Goal: Find contact information: Find contact information

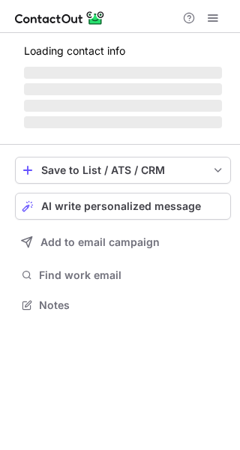
scroll to position [328, 240]
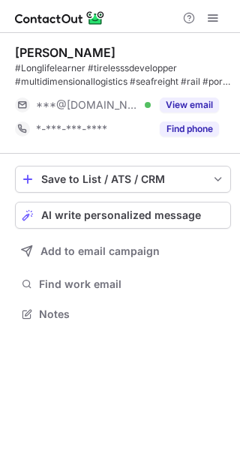
scroll to position [304, 240]
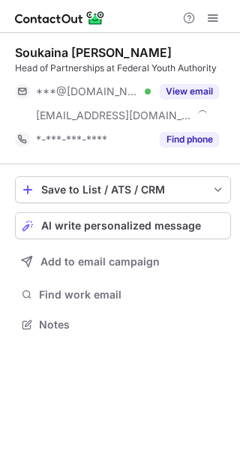
scroll to position [314, 240]
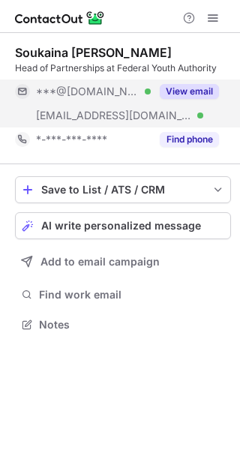
click at [188, 88] on button "View email" at bounding box center [189, 91] width 59 height 15
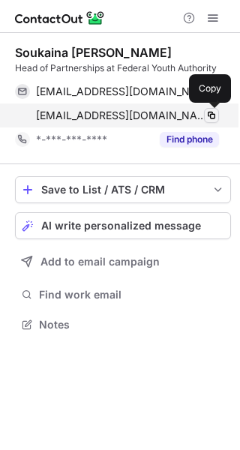
click at [206, 116] on span at bounding box center [212, 116] width 12 height 12
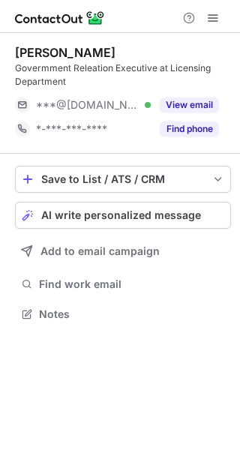
scroll to position [304, 240]
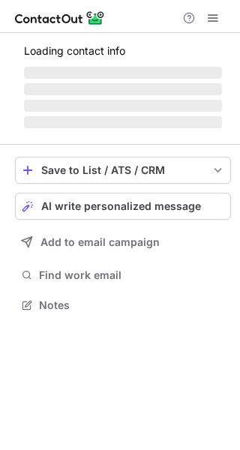
scroll to position [304, 240]
